Goal: Check status: Check status

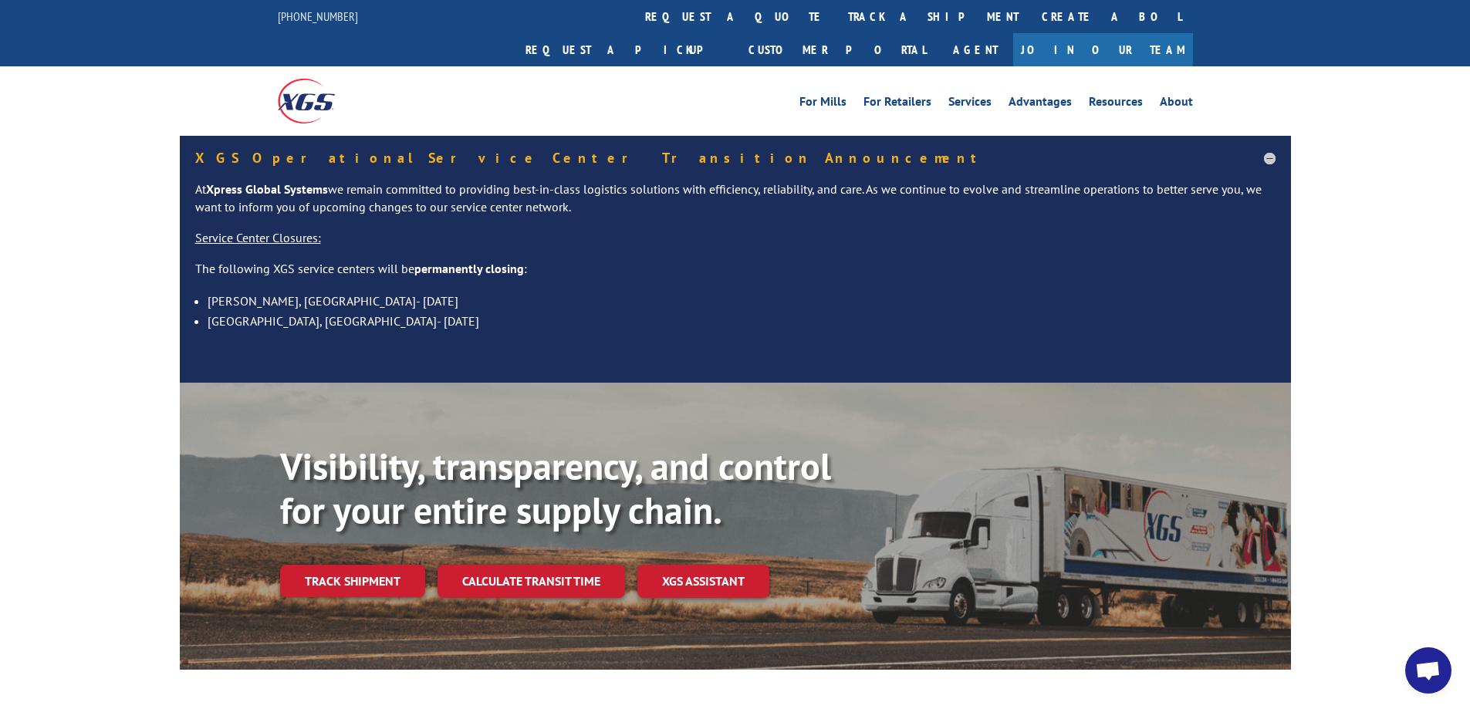
click at [364, 565] on link "Track shipment" at bounding box center [352, 581] width 145 height 32
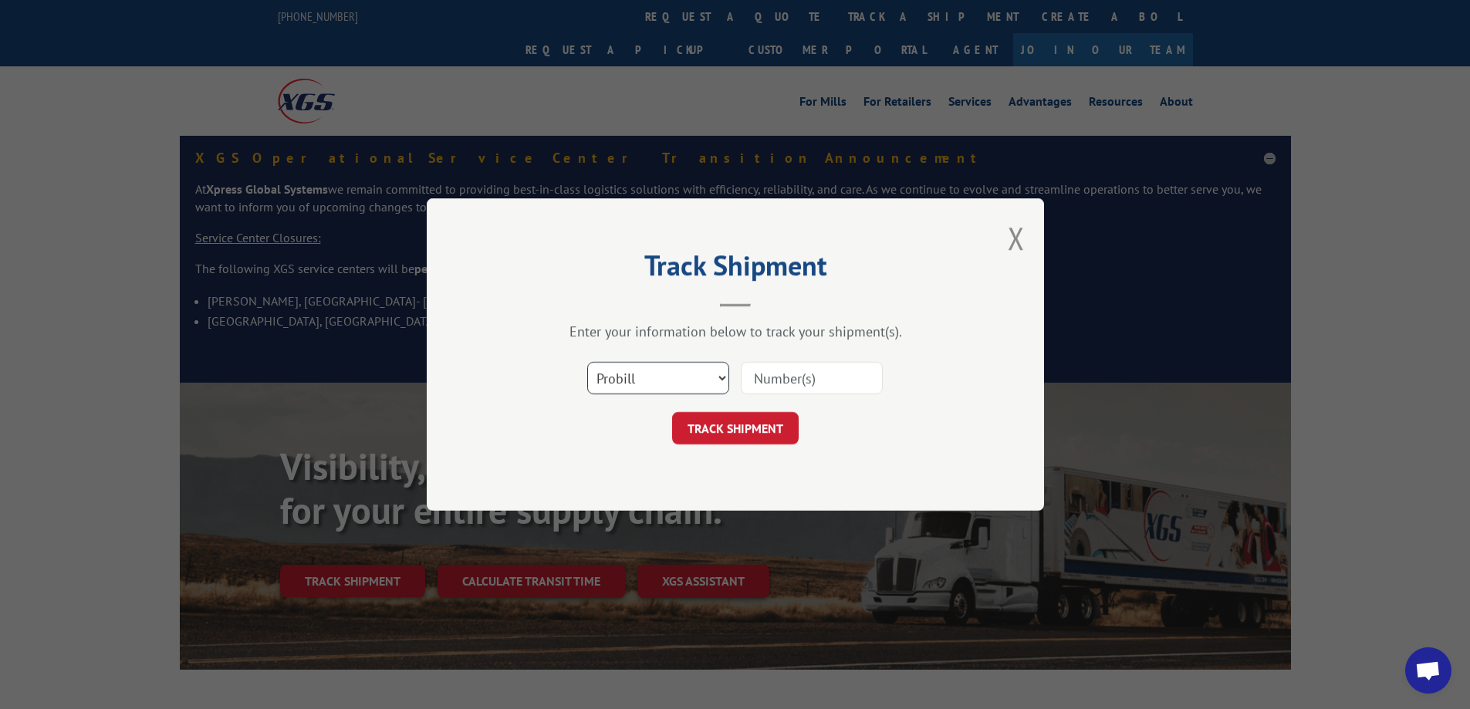
click at [693, 383] on select "Select category... Probill BOL PO" at bounding box center [658, 378] width 142 height 32
select select "bol"
click at [587, 362] on select "Select category... Probill BOL PO" at bounding box center [658, 378] width 142 height 32
paste input "3361467"
type input "3361467"
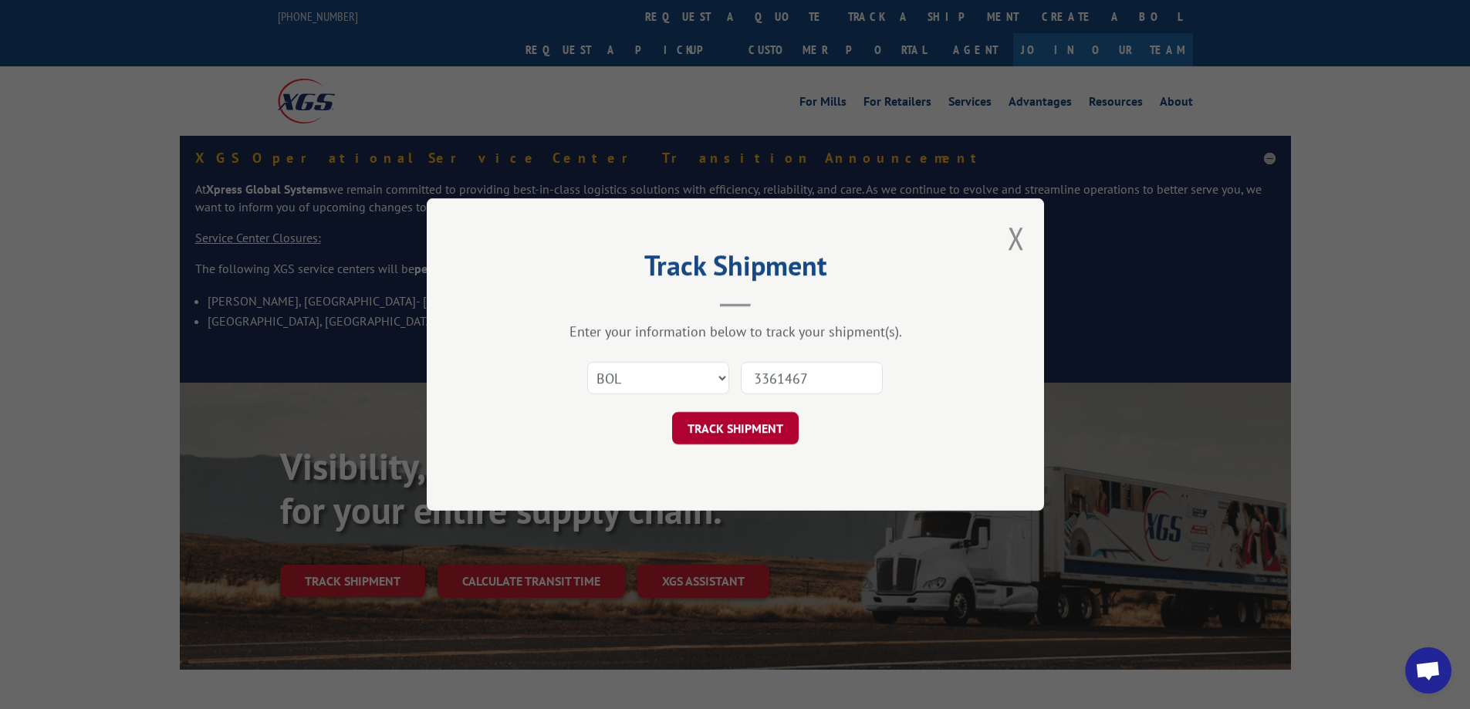
click at [752, 429] on button "TRACK SHIPMENT" at bounding box center [735, 428] width 127 height 32
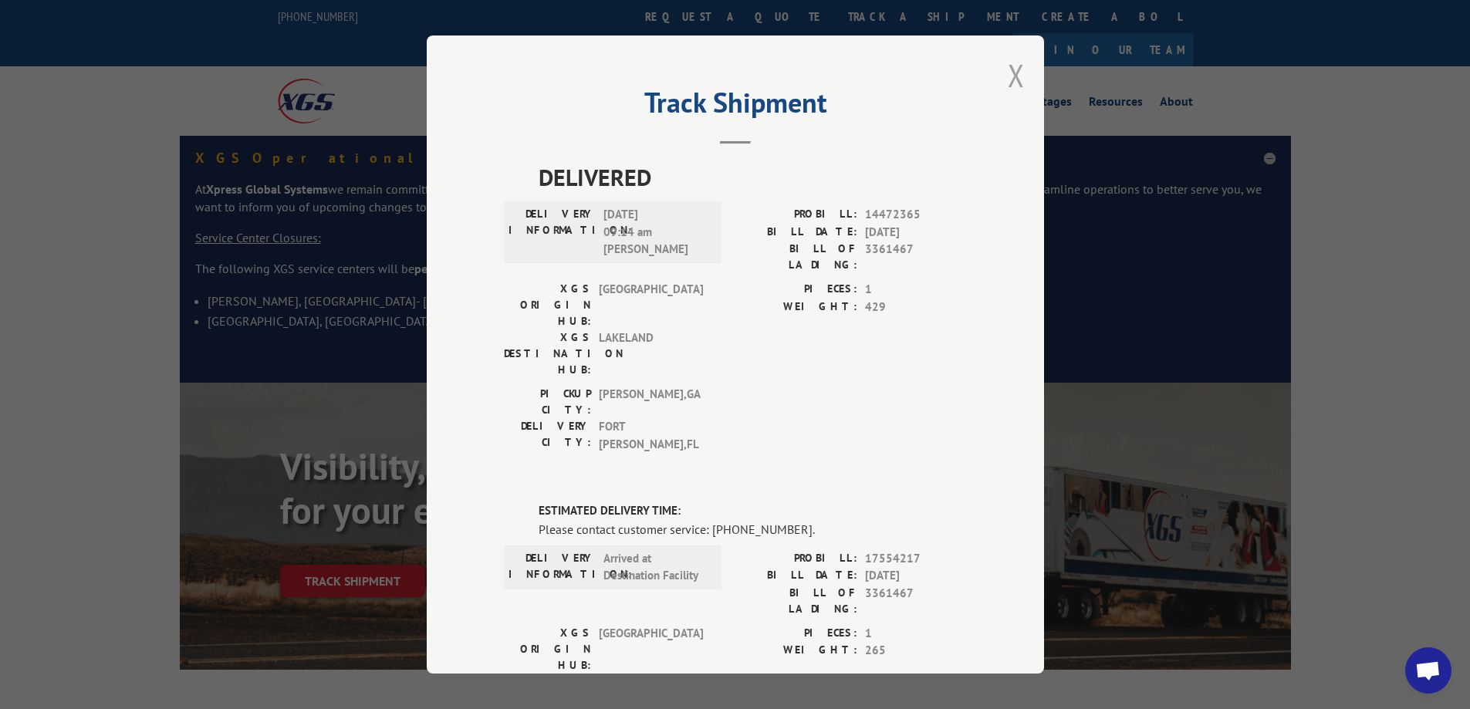
click at [1014, 66] on button "Close modal" at bounding box center [1016, 75] width 17 height 41
